Goal: Transaction & Acquisition: Subscribe to service/newsletter

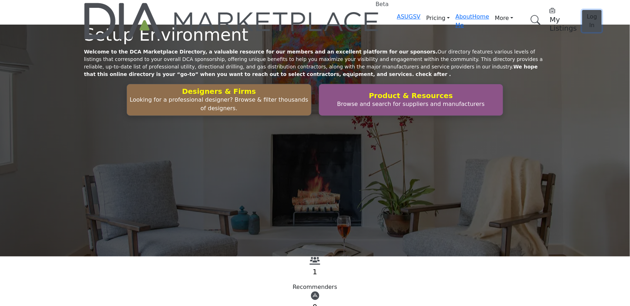
click at [587, 13] on span "Log In" at bounding box center [592, 20] width 10 height 15
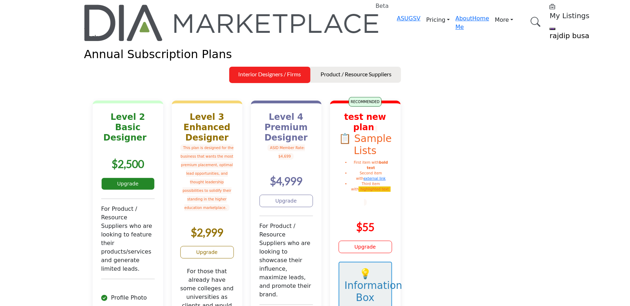
click at [155, 190] on link "Upgrade" at bounding box center [127, 183] width 53 height 12
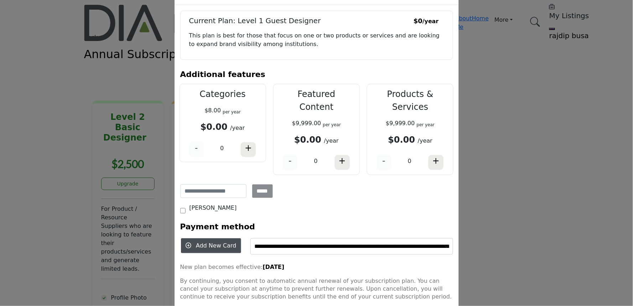
scroll to position [97, 0]
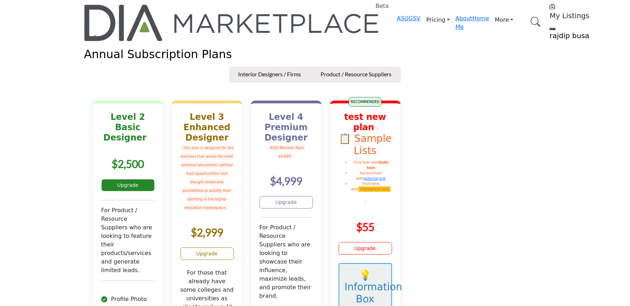
click at [153, 191] on link "Upgrade" at bounding box center [127, 185] width 53 height 12
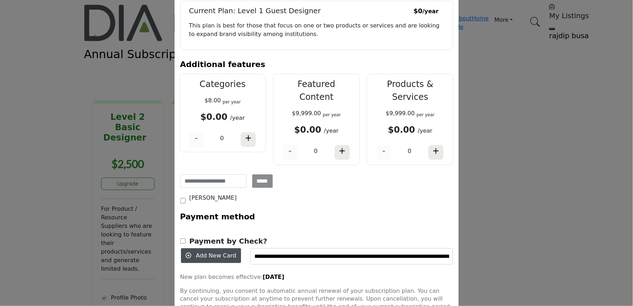
scroll to position [114, 0]
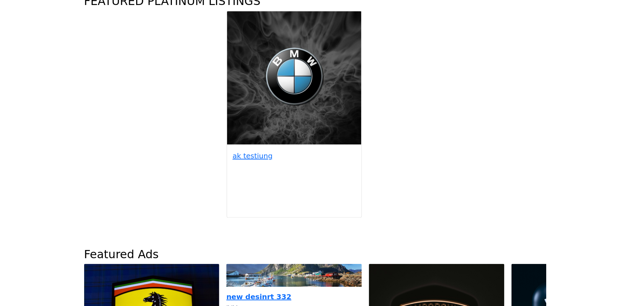
scroll to position [385, 0]
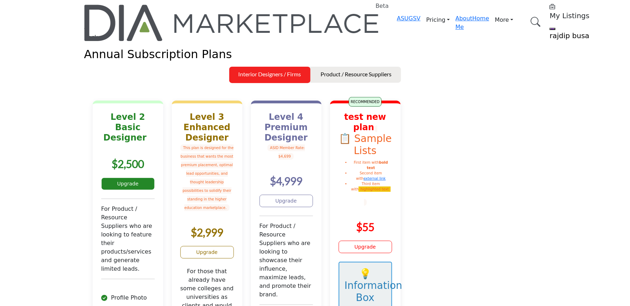
click at [154, 190] on link "Upgrade" at bounding box center [127, 183] width 53 height 12
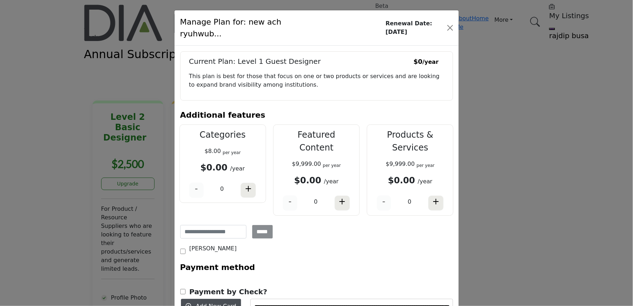
scroll to position [114, 0]
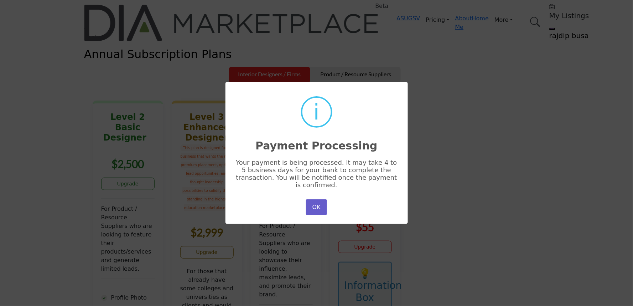
click at [315, 199] on button "OK" at bounding box center [316, 207] width 21 height 16
